Goal: Information Seeking & Learning: Check status

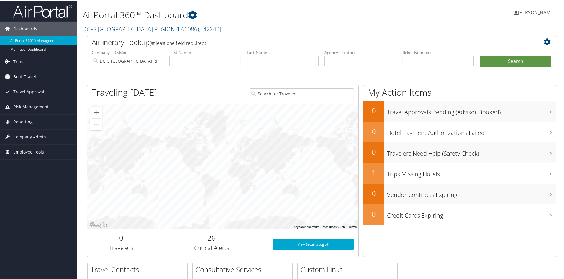
click at [25, 59] on link "Trips" at bounding box center [38, 61] width 77 height 15
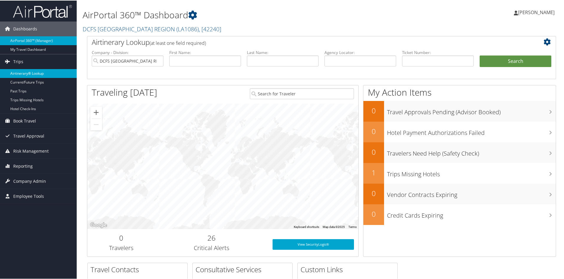
click at [35, 70] on link "Airtinerary® Lookup" at bounding box center [38, 72] width 77 height 9
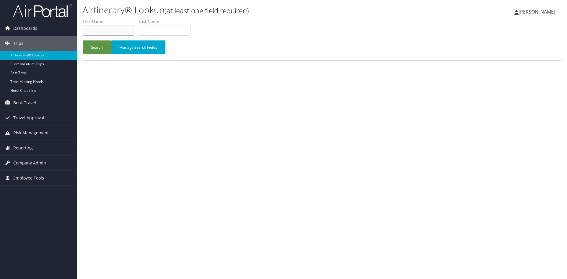
click at [99, 34] on input "text" at bounding box center [109, 30] width 52 height 11
type input "latasha"
click at [83, 40] on button "Search" at bounding box center [97, 47] width 28 height 14
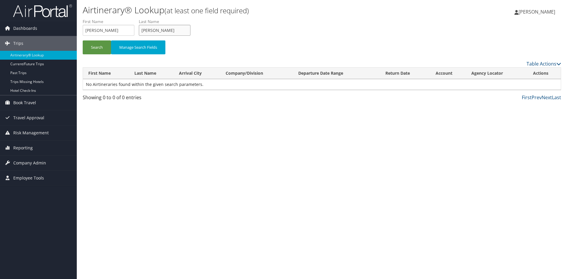
click at [150, 32] on input "raby stelly" at bounding box center [165, 30] width 52 height 11
click at [103, 48] on button "Search" at bounding box center [97, 47] width 28 height 14
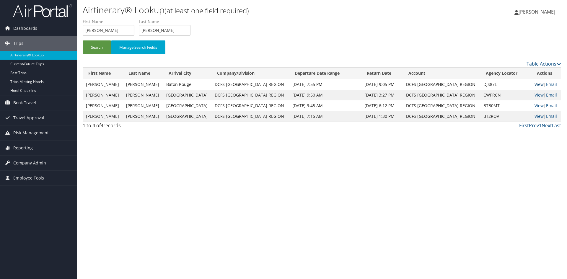
click at [538, 83] on link "View" at bounding box center [538, 84] width 9 height 6
click at [130, 30] on input "latasha" at bounding box center [109, 30] width 52 height 11
click at [83, 40] on button "Search" at bounding box center [97, 47] width 28 height 14
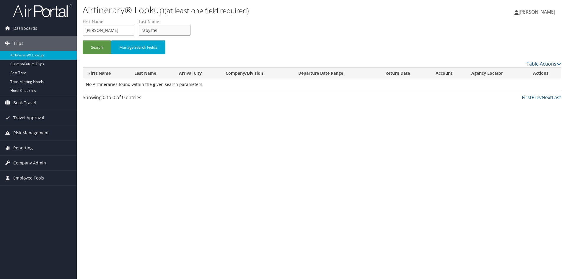
click at [83, 40] on button "Search" at bounding box center [97, 47] width 28 height 14
type input "raby stelly"
click at [83, 40] on button "Search" at bounding box center [97, 47] width 28 height 14
click at [112, 31] on input "latasha" at bounding box center [109, 30] width 52 height 11
type input "l"
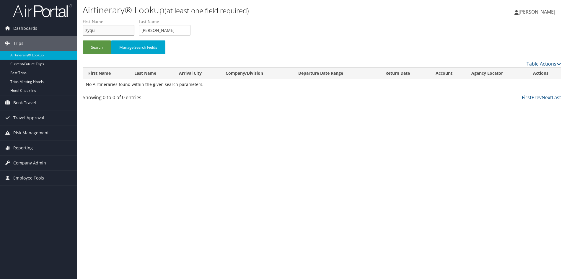
type input "zyqu"
type input "bell"
click at [83, 40] on button "Search" at bounding box center [97, 47] width 28 height 14
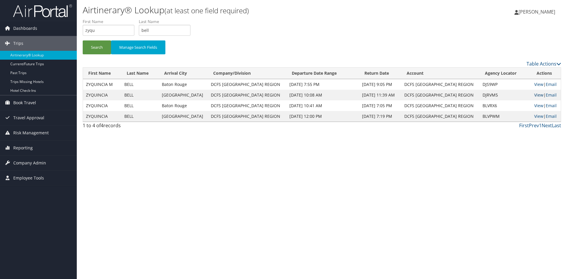
click at [538, 94] on link "View" at bounding box center [538, 95] width 9 height 6
click at [538, 95] on link "View" at bounding box center [538, 95] width 9 height 6
click at [538, 93] on link "View" at bounding box center [538, 95] width 9 height 6
click at [44, 113] on link "Travel Approval" at bounding box center [38, 117] width 77 height 15
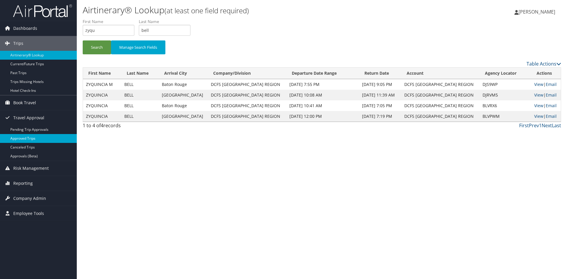
click at [28, 135] on link "Approved Trips" at bounding box center [38, 138] width 77 height 9
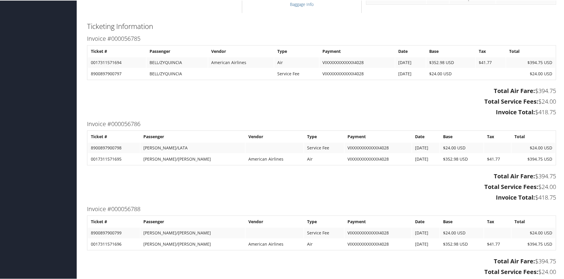
scroll to position [182, 0]
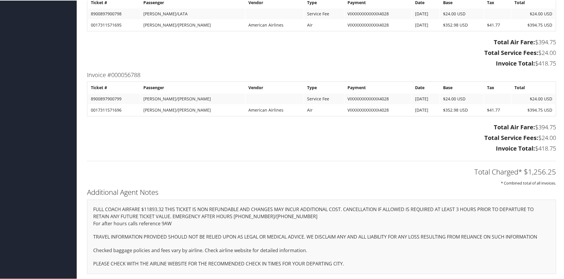
scroll to position [448, 0]
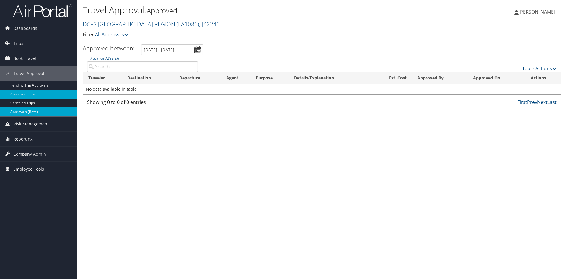
click at [40, 116] on link "Approvals (Beta)" at bounding box center [38, 111] width 77 height 9
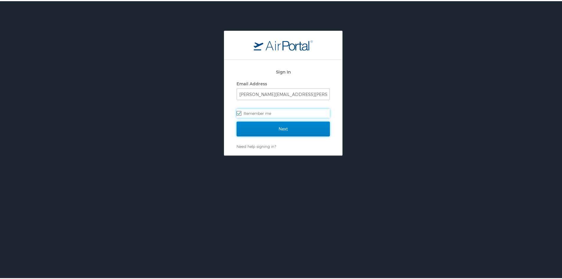
click at [293, 129] on input "Next" at bounding box center [283, 127] width 93 height 15
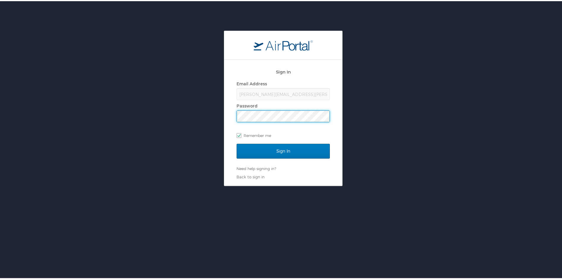
click at [237, 143] on input "Sign In" at bounding box center [283, 150] width 93 height 15
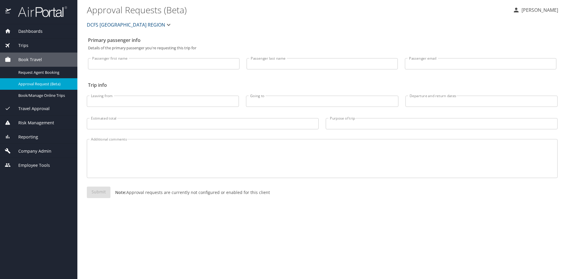
click at [35, 111] on span "Travel Approval" at bounding box center [30, 108] width 39 height 6
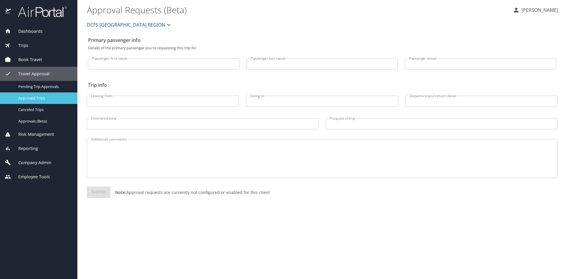
click at [38, 97] on span "Approved Trips" at bounding box center [44, 98] width 52 height 6
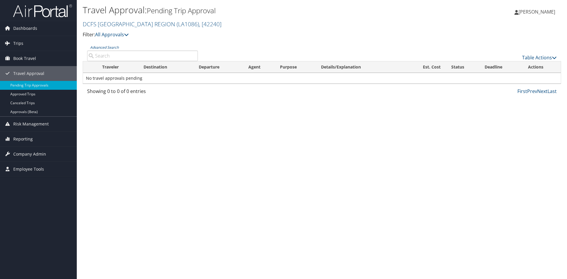
click at [150, 55] on input "Advanced Search" at bounding box center [142, 55] width 111 height 11
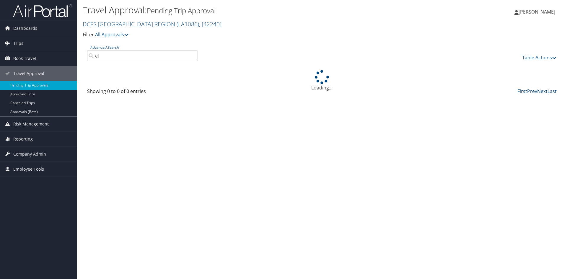
type input "e"
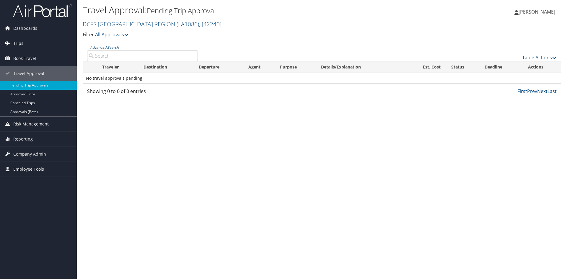
click at [32, 41] on link "Trips" at bounding box center [38, 43] width 77 height 15
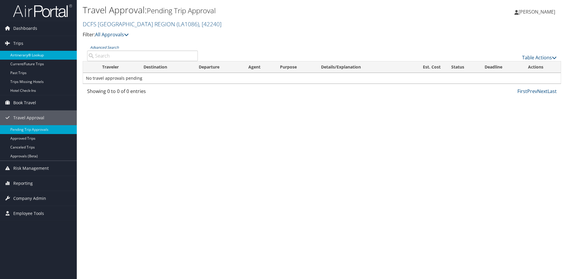
click at [43, 54] on link "Airtinerary® Lookup" at bounding box center [38, 55] width 77 height 9
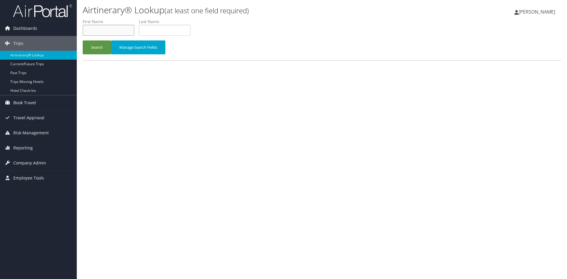
click at [114, 33] on input "text" at bounding box center [109, 30] width 52 height 11
click at [114, 33] on input "e;e" at bounding box center [109, 30] width 52 height 11
type input "ele"
type input "hens"
click at [83, 40] on button "Search" at bounding box center [97, 47] width 28 height 14
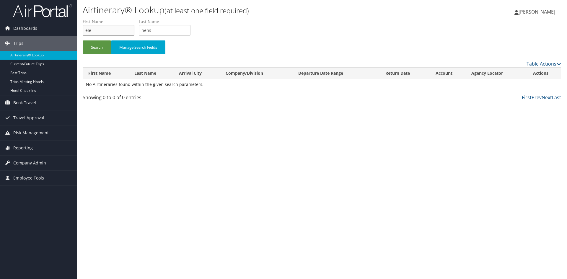
click at [105, 35] on input "ele" at bounding box center [109, 30] width 52 height 11
type input "elex"
click at [83, 40] on button "Search" at bounding box center [97, 47] width 28 height 14
click at [37, 26] on link "Dashboards" at bounding box center [38, 28] width 77 height 15
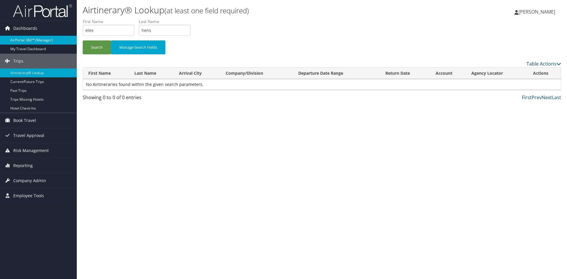
click at [41, 39] on link "AirPortal 360™ (Manager)" at bounding box center [38, 40] width 77 height 9
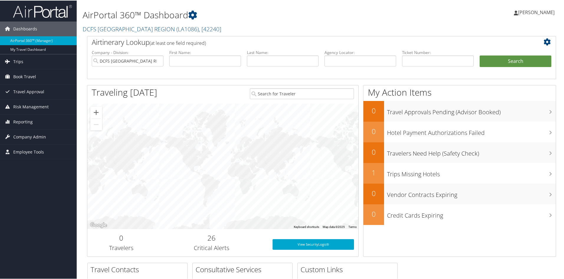
click at [184, 67] on li "First Name:" at bounding box center [205, 62] width 78 height 27
click at [183, 60] on input "text" at bounding box center [205, 60] width 72 height 11
type input "Elexis"
type input "hen"
click at [480, 55] on button "Search" at bounding box center [516, 61] width 72 height 12
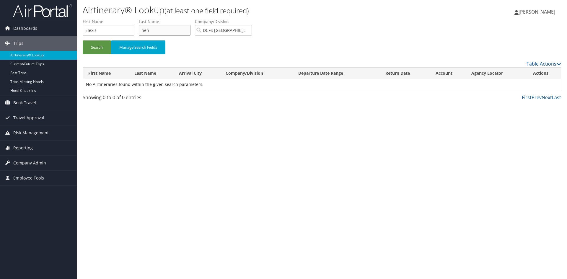
click at [174, 35] on input "hen" at bounding box center [165, 30] width 52 height 11
type input "[PERSON_NAME]"
click at [83, 40] on button "Search" at bounding box center [97, 47] width 28 height 14
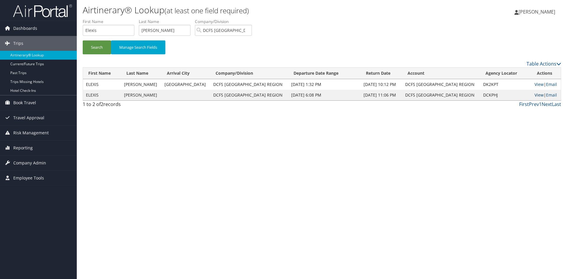
click at [538, 94] on link "View" at bounding box center [538, 95] width 9 height 6
click at [534, 85] on link "View" at bounding box center [538, 84] width 9 height 6
click at [52, 60] on link "Current/Future Trips" at bounding box center [38, 64] width 77 height 9
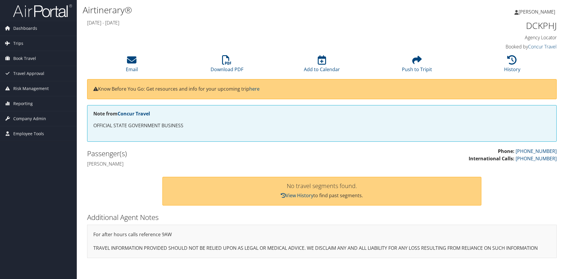
click at [561, 185] on div "Airtinerary® [PERSON_NAME] [PERSON_NAME] My Settings Travel Agency Contacts Vie…" at bounding box center [322, 139] width 490 height 279
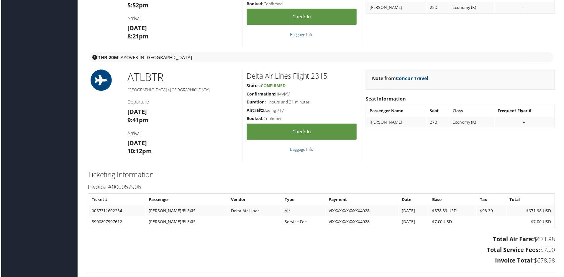
scroll to position [417, 0]
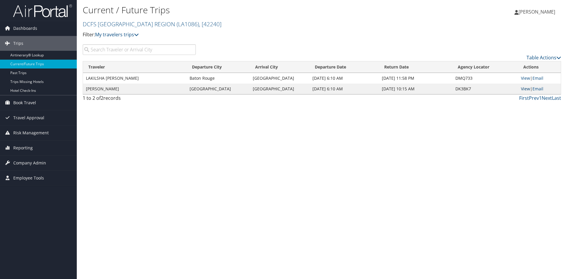
click at [523, 87] on link "View" at bounding box center [525, 89] width 9 height 6
click at [527, 76] on link "View" at bounding box center [525, 78] width 9 height 6
click at [29, 71] on link "Past Trips" at bounding box center [38, 72] width 77 height 9
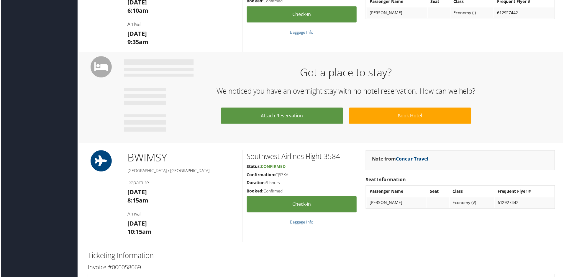
scroll to position [236, 0]
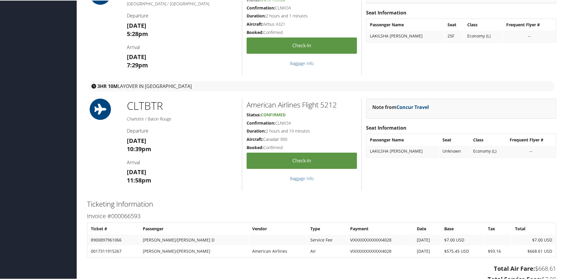
scroll to position [548, 0]
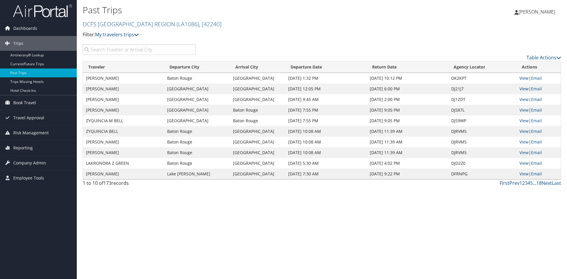
click at [524, 88] on link "View" at bounding box center [523, 89] width 9 height 6
click at [522, 98] on link "View" at bounding box center [523, 100] width 9 height 6
click at [523, 107] on td "View | Email" at bounding box center [538, 110] width 44 height 11
click at [526, 164] on link "View" at bounding box center [523, 163] width 9 height 6
click at [525, 151] on link "View" at bounding box center [523, 153] width 9 height 6
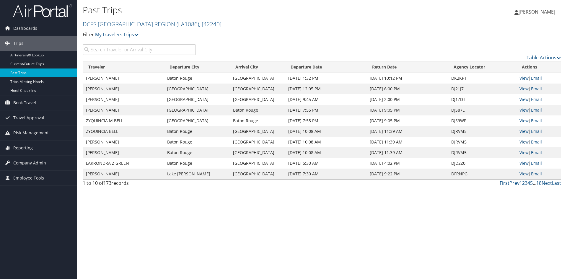
click at [524, 140] on link "View" at bounding box center [523, 142] width 9 height 6
click at [522, 141] on link "View" at bounding box center [523, 142] width 9 height 6
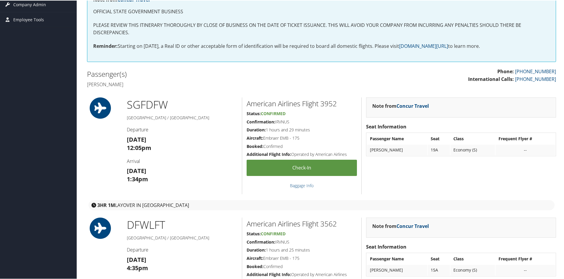
scroll to position [114, 0]
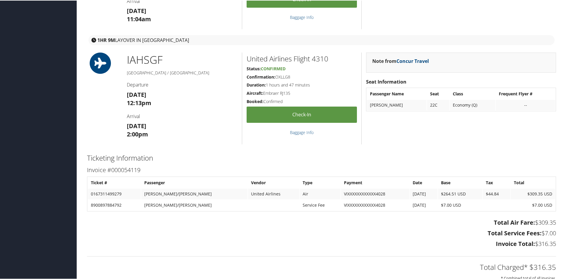
scroll to position [370, 0]
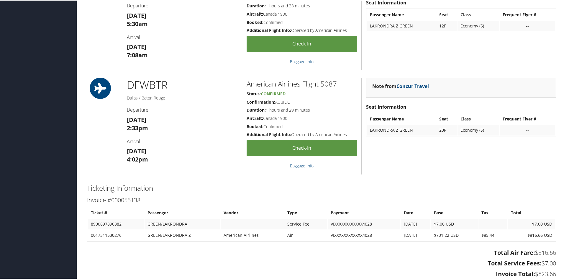
scroll to position [364, 0]
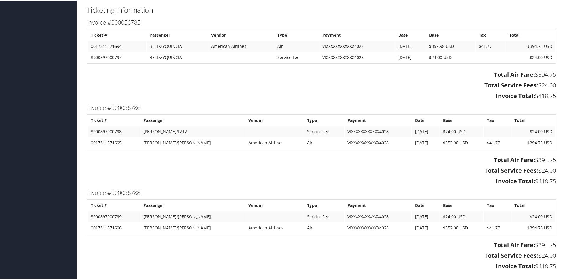
scroll to position [325, 0]
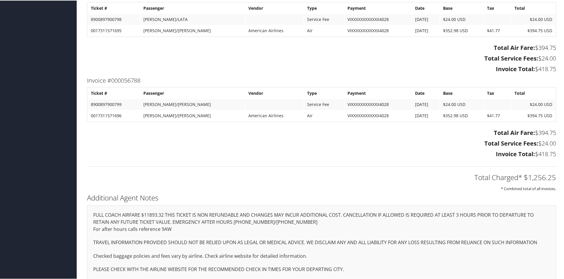
scroll to position [448, 0]
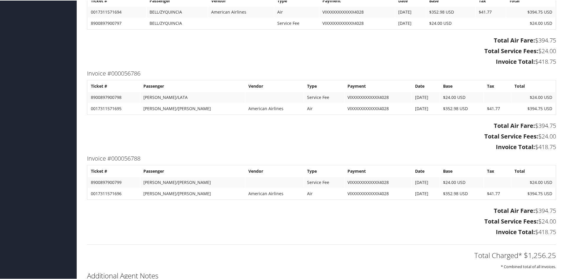
scroll to position [448, 0]
